Goal: Find specific page/section: Find specific page/section

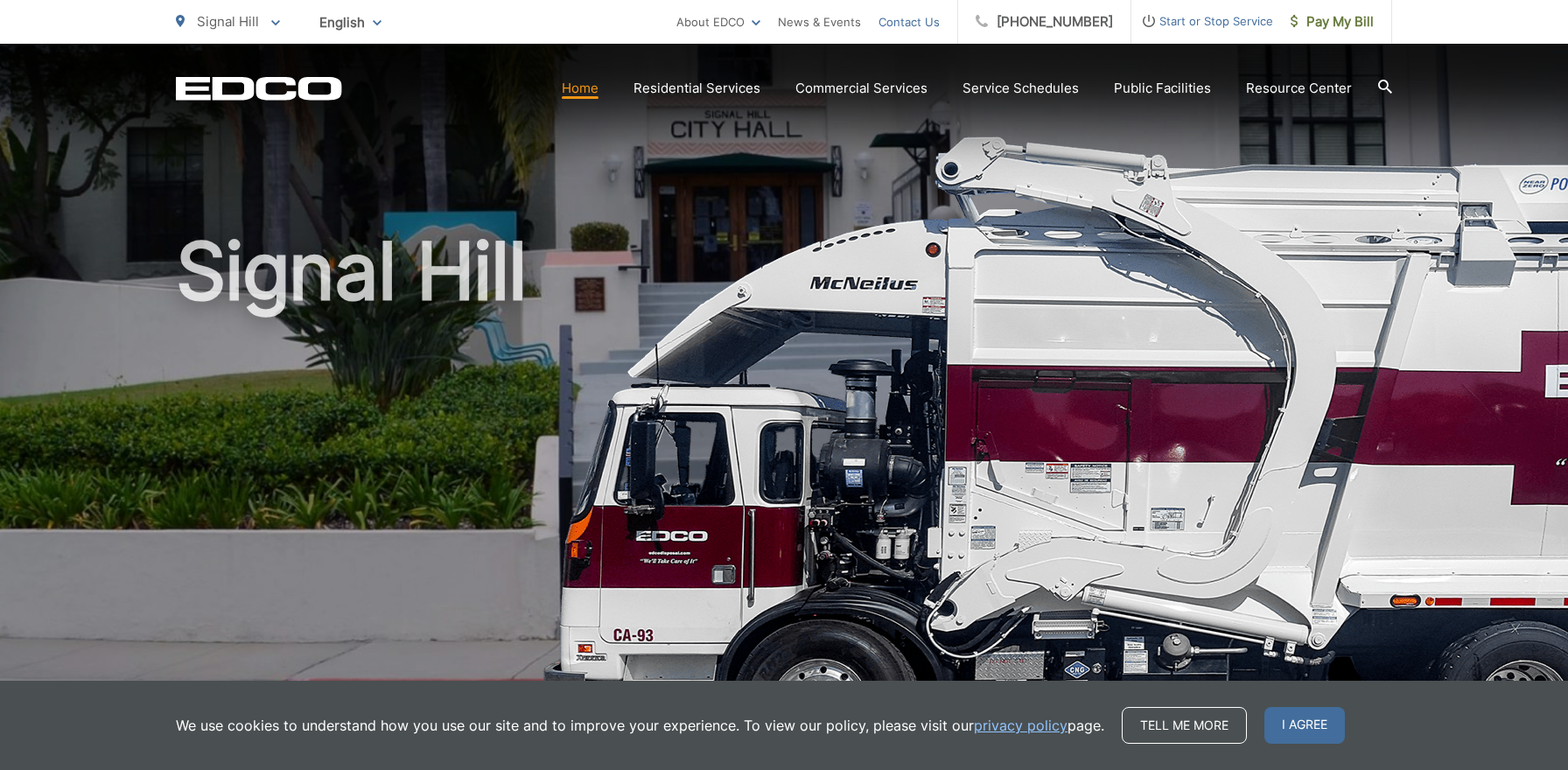
click at [935, 22] on link "Contact Us" at bounding box center [909, 22] width 61 height 21
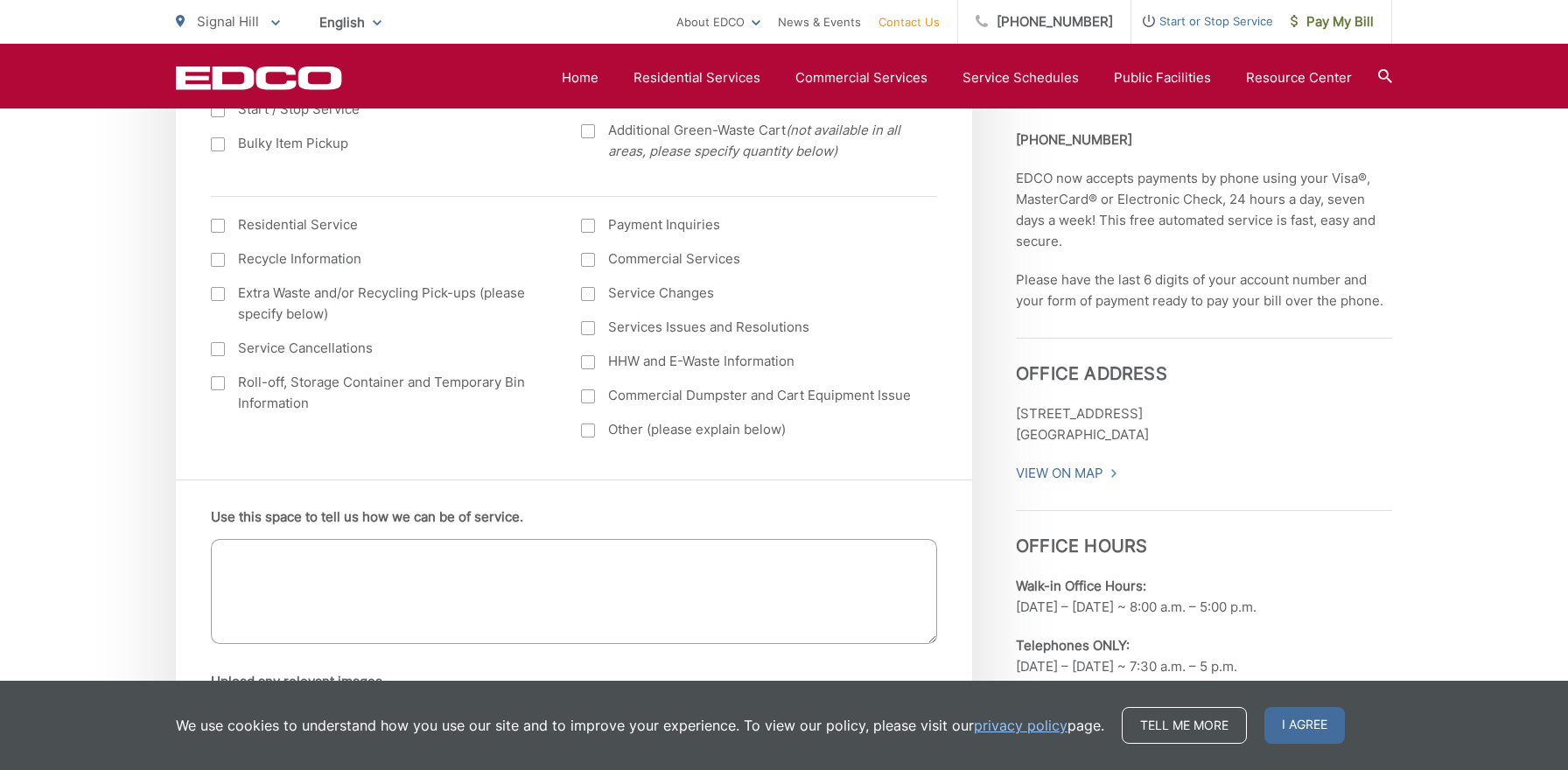
scroll to position [773, 0]
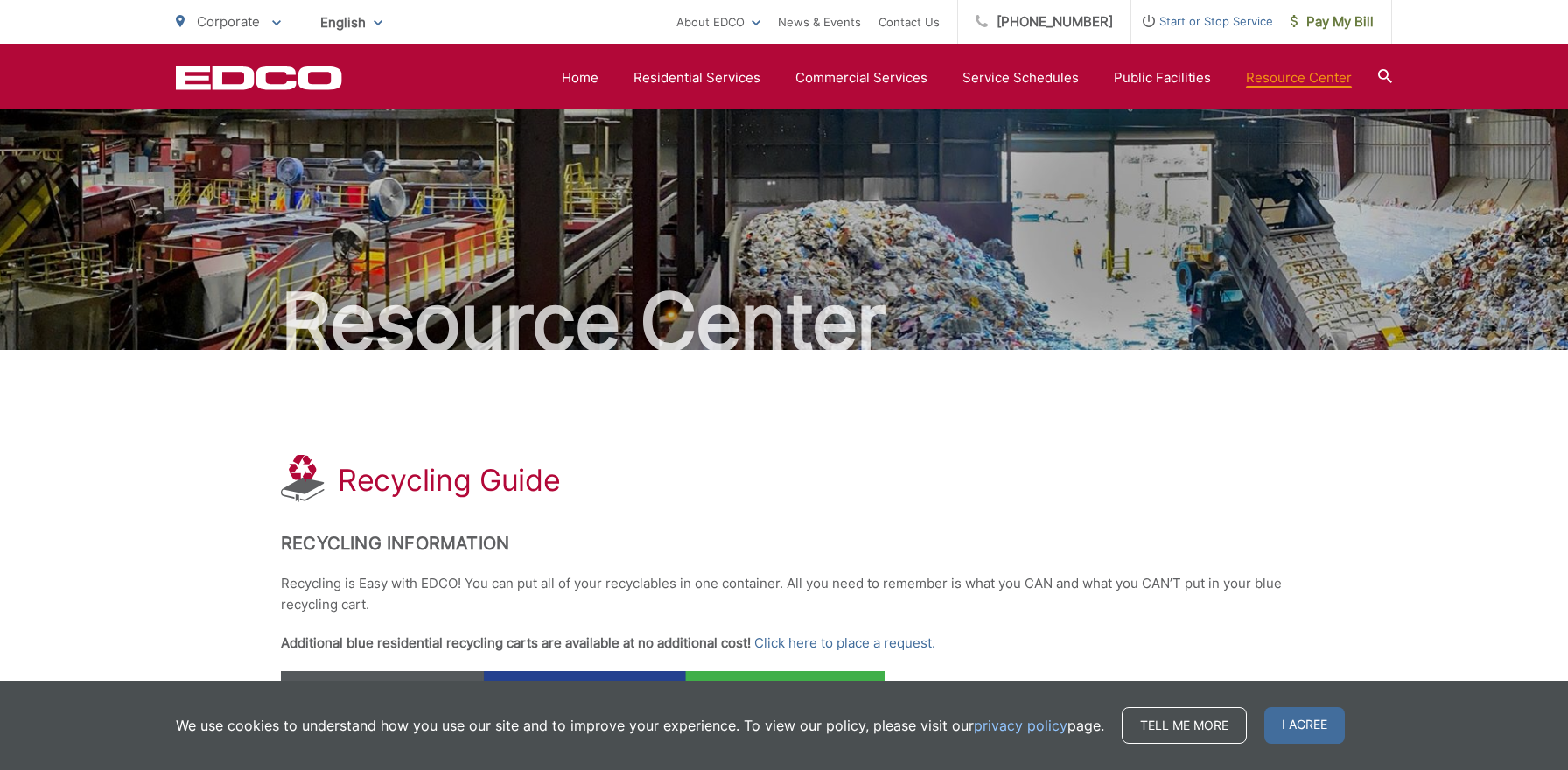
scroll to position [668, 0]
